Goal: Task Accomplishment & Management: Manage account settings

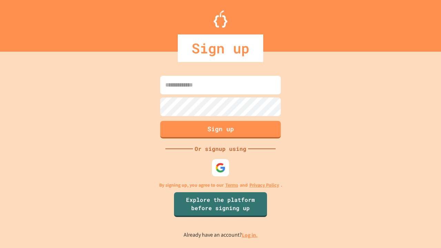
click at [250, 235] on link "Log in." at bounding box center [250, 234] width 16 height 7
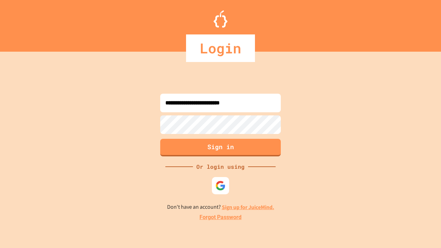
type input "**********"
